Goal: Task Accomplishment & Management: Use online tool/utility

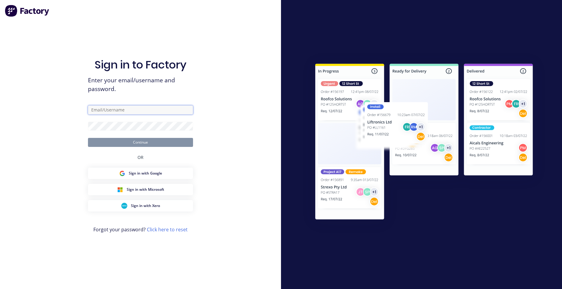
type input "[EMAIL_ADDRESS][DOMAIN_NAME]"
click at [139, 140] on button "Continue" at bounding box center [140, 142] width 105 height 9
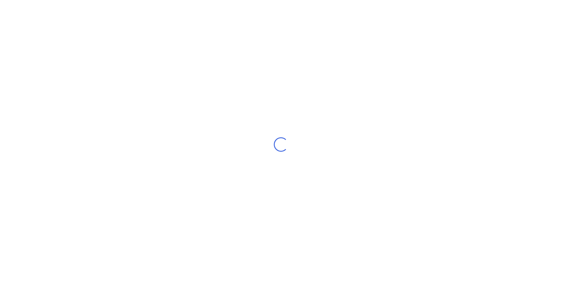
click at [135, 144] on div "Loading..." at bounding box center [281, 144] width 562 height 289
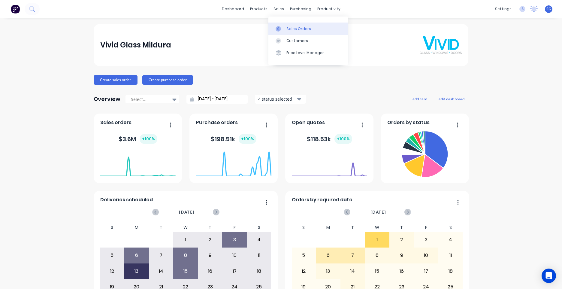
click at [289, 27] on div "Sales Orders" at bounding box center [298, 28] width 25 height 5
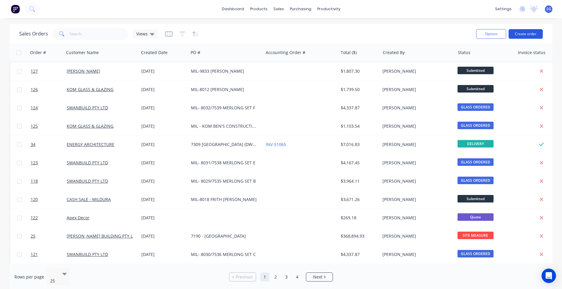
click at [521, 30] on button "Create order" at bounding box center [525, 34] width 34 height 10
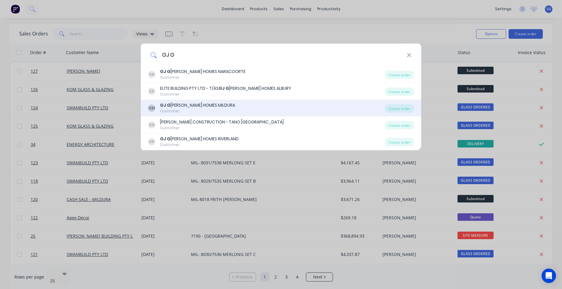
type input "GJ G"
click at [217, 107] on div "[PERSON_NAME] HOMES MILDURA" at bounding box center [197, 105] width 75 height 6
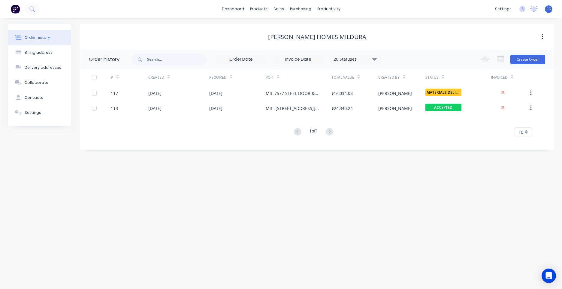
click at [533, 65] on div "Change order status Submitted ACCEPTED ALUMINIUM ORDERED SITE MEASURE GLASS ORD…" at bounding box center [510, 60] width 68 height 20
click at [530, 62] on button "Create Order" at bounding box center [527, 60] width 35 height 10
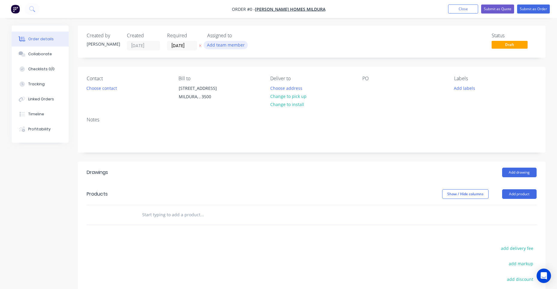
click at [231, 42] on button "Add team member" at bounding box center [226, 45] width 44 height 8
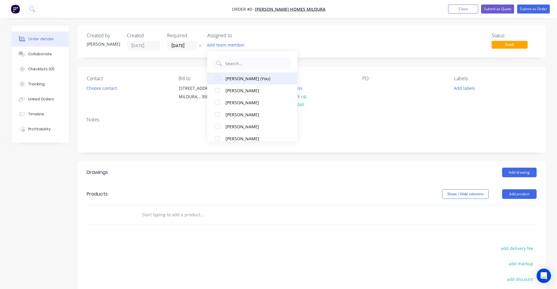
click at [256, 81] on div "[PERSON_NAME] (You)" at bounding box center [256, 78] width 60 height 6
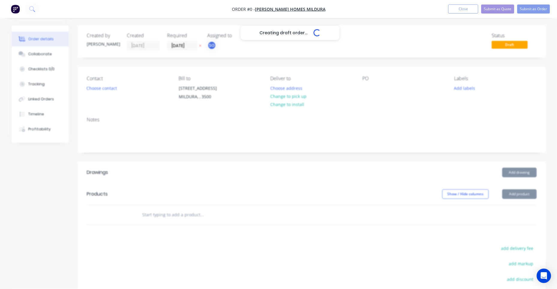
click at [153, 98] on div "Creating draft order... Loading... Order details Collaborate Checklists 0/0 Tra…" at bounding box center [279, 202] width 546 height 352
click at [114, 92] on div "Contact Choose contact" at bounding box center [128, 89] width 82 height 27
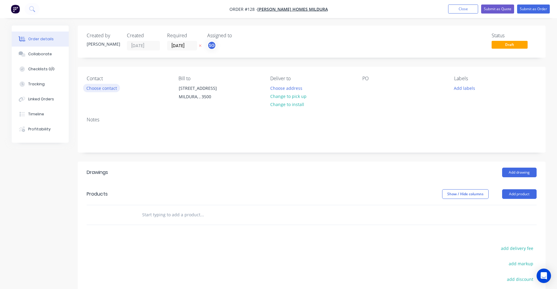
drag, startPoint x: 113, startPoint y: 92, endPoint x: 110, endPoint y: 90, distance: 3.4
click at [110, 90] on button "Choose contact" at bounding box center [101, 88] width 37 height 8
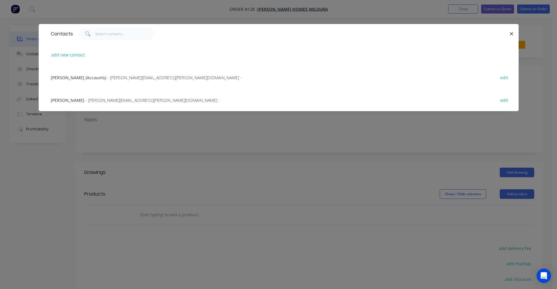
click at [104, 99] on span "- [PERSON_NAME][EMAIL_ADDRESS][PERSON_NAME][DOMAIN_NAME] -" at bounding box center [153, 100] width 134 height 6
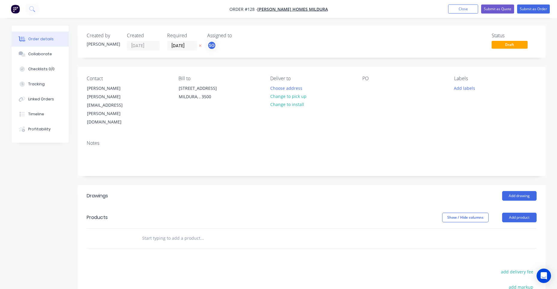
click at [362, 83] on div "PO" at bounding box center [403, 101] width 82 height 51
click at [365, 85] on div at bounding box center [367, 88] width 10 height 9
click at [473, 89] on button "Add labels" at bounding box center [465, 88] width 28 height 8
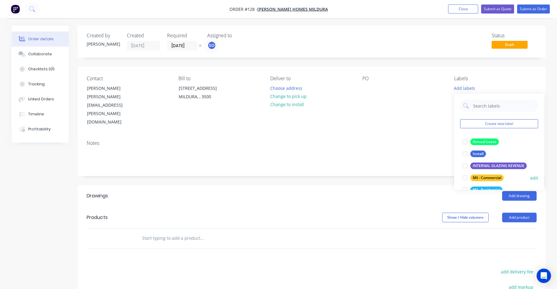
scroll to position [30, 0]
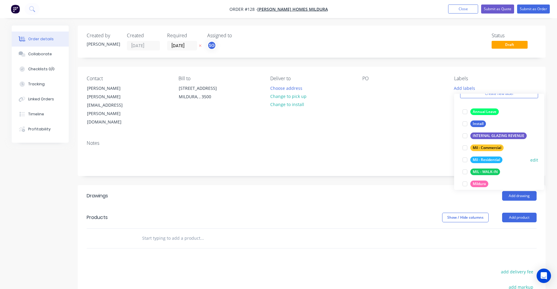
click at [489, 160] on div "Mil - Residential" at bounding box center [486, 159] width 32 height 7
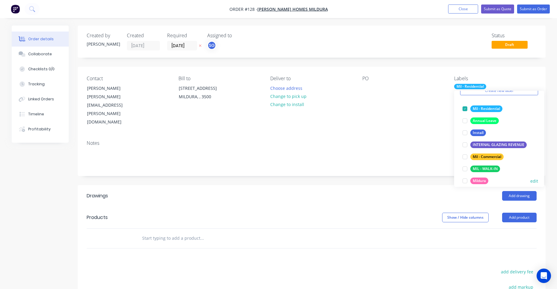
click at [481, 179] on div "Mildura" at bounding box center [479, 180] width 18 height 7
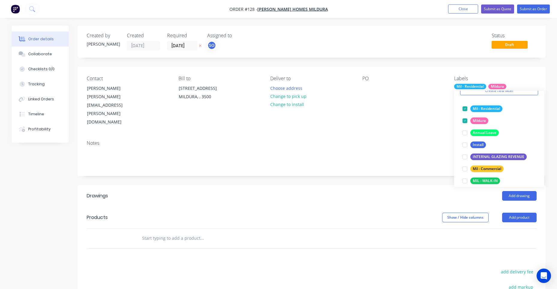
click at [376, 89] on div "PO" at bounding box center [403, 101] width 82 height 51
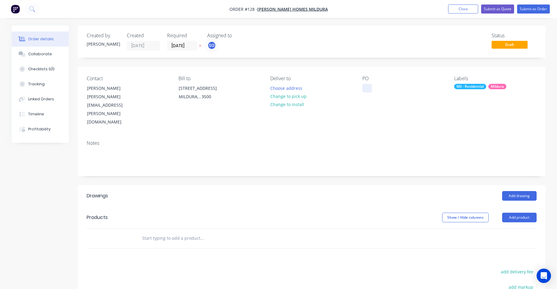
click at [371, 89] on div at bounding box center [367, 88] width 10 height 9
click at [160, 232] on input "text" at bounding box center [202, 238] width 120 height 12
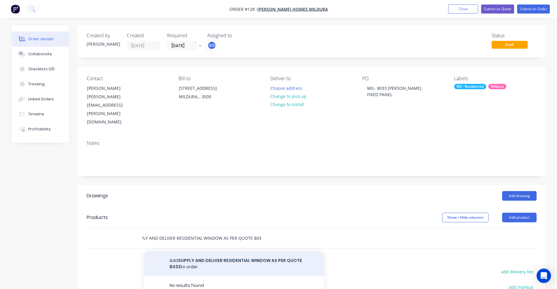
type input "SUPPLY AND DELIVER RESIDENTIAL WINDOW AS PER QUOTE 8033"
click at [182, 251] on button "Add SUPPLY AND DELIVER RESIDENTIAL WINDOW AS PER QUOTE 8033 to order" at bounding box center [234, 263] width 180 height 25
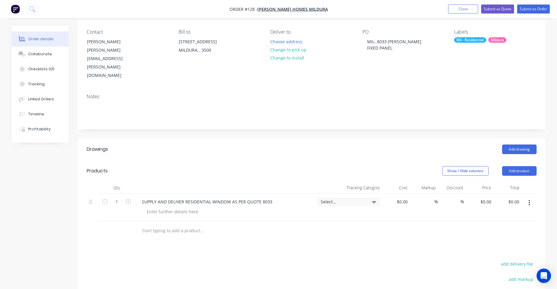
scroll to position [60, 0]
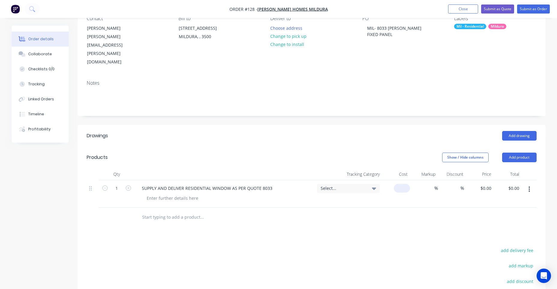
click at [408, 184] on input at bounding box center [403, 188] width 14 height 9
type input "$0.00"
click at [488, 184] on input "0" at bounding box center [487, 188] width 14 height 9
type input "$786.90"
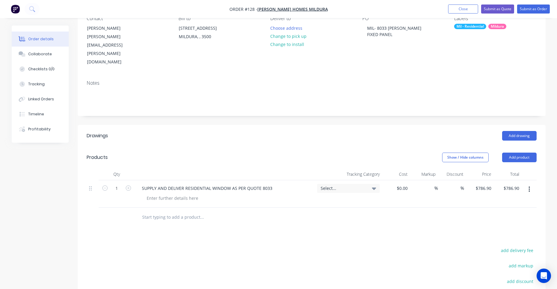
click at [343, 185] on span "Select..." at bounding box center [343, 188] width 45 height 6
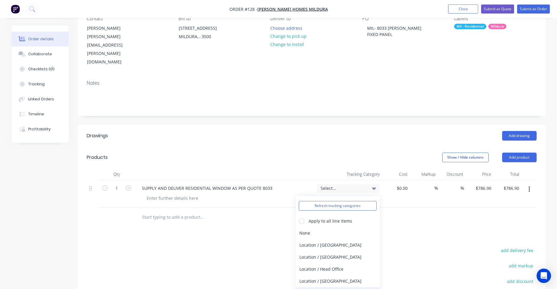
scroll to position [30, 0]
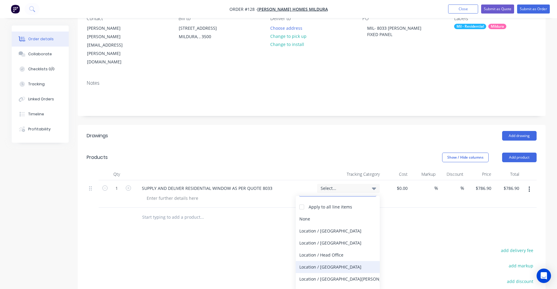
click at [332, 261] on div "Location / [GEOGRAPHIC_DATA]" at bounding box center [338, 267] width 84 height 12
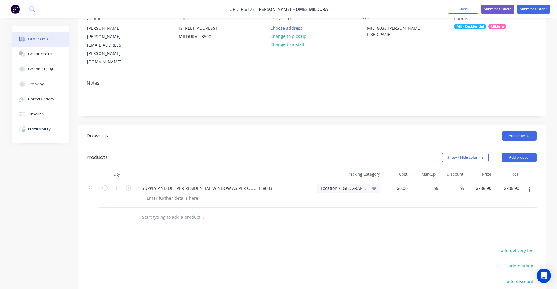
click at [407, 207] on div at bounding box center [312, 217] width 450 height 20
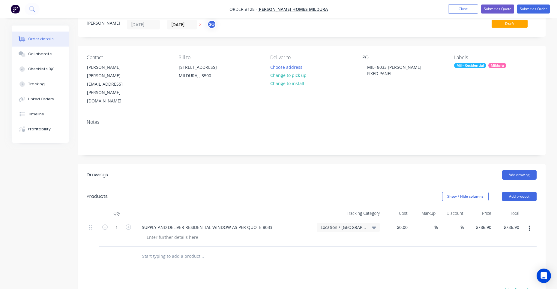
scroll to position [0, 0]
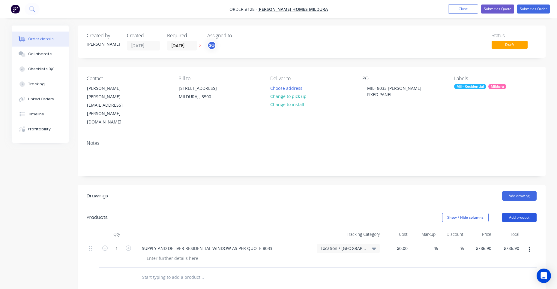
click at [522, 212] on button "Add product" at bounding box center [519, 217] width 35 height 10
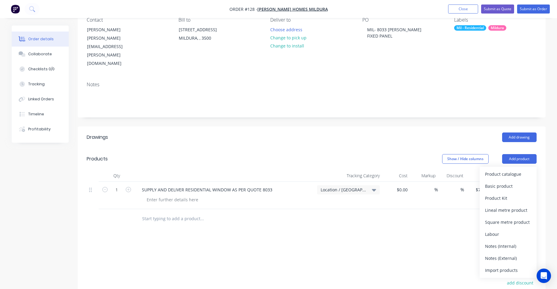
scroll to position [60, 0]
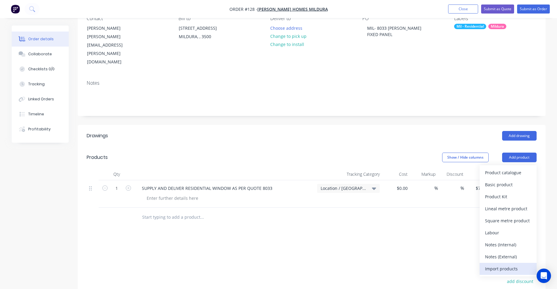
click at [486, 264] on div "Import products" at bounding box center [508, 268] width 46 height 9
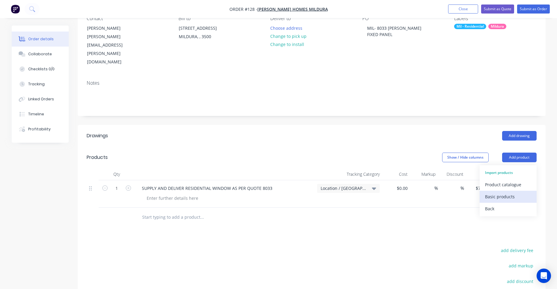
click at [498, 192] on div "Basic products" at bounding box center [508, 196] width 46 height 9
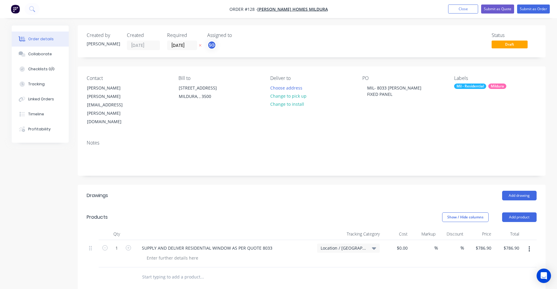
scroll to position [0, 0]
click at [501, 9] on button "Submit as Quote" at bounding box center [497, 9] width 33 height 9
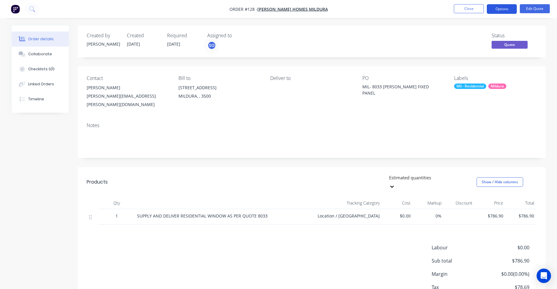
click at [500, 8] on button "Options" at bounding box center [502, 9] width 30 height 10
click at [552, 86] on div "Order details Collaborate Checklists 0/0 Linked Orders Timeline Order details C…" at bounding box center [278, 165] width 557 height 331
click at [496, 9] on button "Options" at bounding box center [502, 9] width 30 height 10
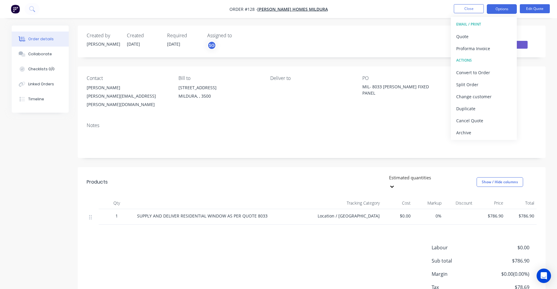
click at [542, 87] on div "Contact [PERSON_NAME] [PERSON_NAME][EMAIL_ADDRESS][PERSON_NAME][DOMAIN_NAME] Bi…" at bounding box center [312, 91] width 468 height 51
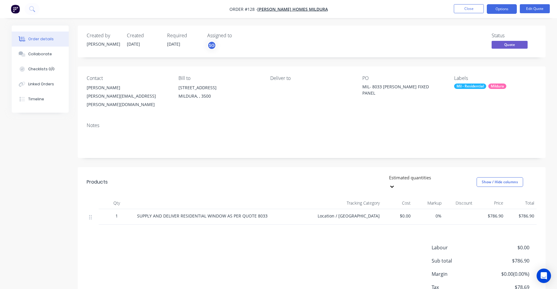
click at [484, 9] on ul "Close Options Edit Quote" at bounding box center [502, 9] width 110 height 10
click at [490, 11] on button "Options" at bounding box center [502, 9] width 30 height 10
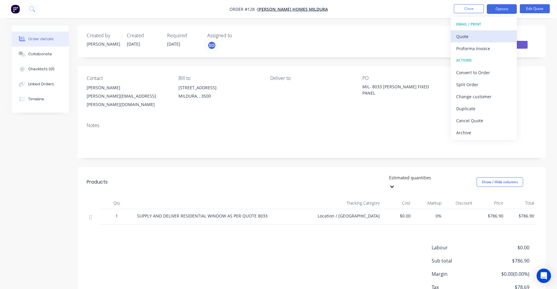
click at [502, 33] on div "Quote" at bounding box center [483, 36] width 55 height 9
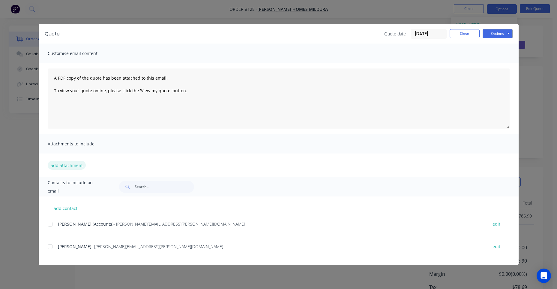
click at [80, 167] on button "add attachment" at bounding box center [67, 165] width 38 height 9
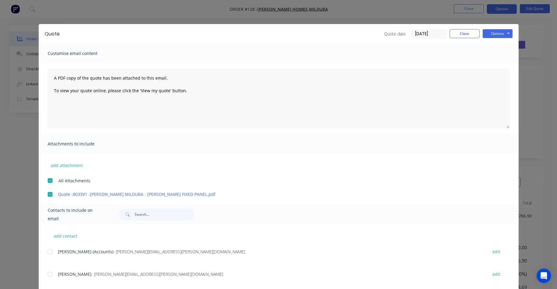
click at [58, 274] on span "[PERSON_NAME]" at bounding box center [75, 274] width 34 height 6
click at [47, 274] on div at bounding box center [50, 274] width 12 height 12
click at [50, 79] on textarea "A PDF copy of the quote has been attached to this email. To view your quote onl…" at bounding box center [279, 98] width 462 height 60
click at [188, 103] on textarea "Hey [PERSON_NAME], A PDF copy of the quote has been attached to this email. To …" at bounding box center [279, 98] width 462 height 60
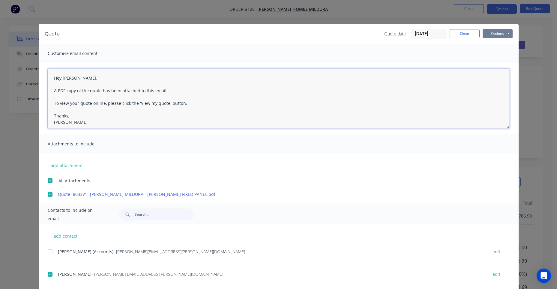
type textarea "Hey [PERSON_NAME], A PDF copy of the quote has been attached to this email. To …"
click at [494, 30] on button "Options" at bounding box center [498, 33] width 30 height 9
click at [499, 64] on button "Email" at bounding box center [502, 64] width 38 height 10
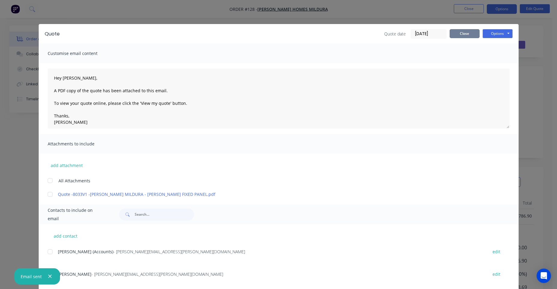
click at [467, 31] on button "Close" at bounding box center [465, 33] width 30 height 9
